Goal: Information Seeking & Learning: Learn about a topic

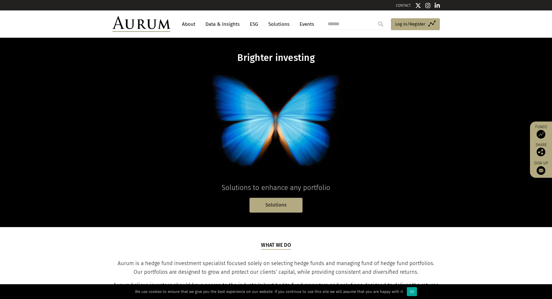
click at [219, 26] on link "Data & Insights" at bounding box center [222, 24] width 40 height 11
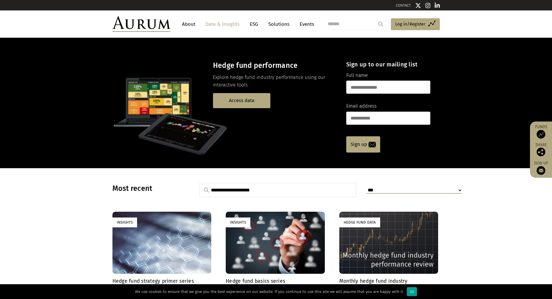
click at [407, 291] on div "Ok" at bounding box center [412, 291] width 10 height 9
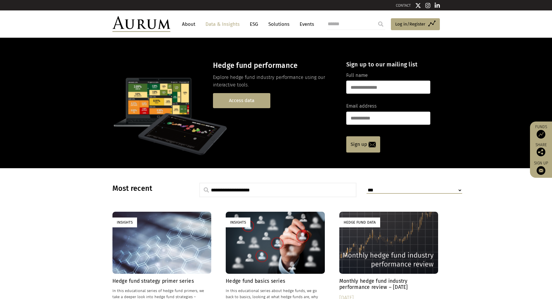
click at [240, 102] on link "Access data" at bounding box center [241, 100] width 57 height 15
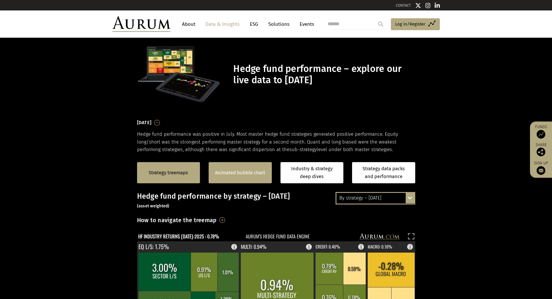
click at [243, 174] on link "Animated bubble chart" at bounding box center [240, 173] width 50 height 8
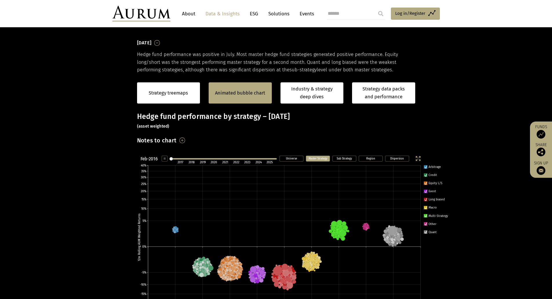
scroll to position [88, 0]
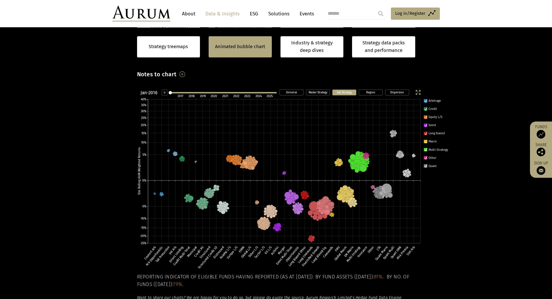
scroll to position [146, 0]
